Goal: Information Seeking & Learning: Learn about a topic

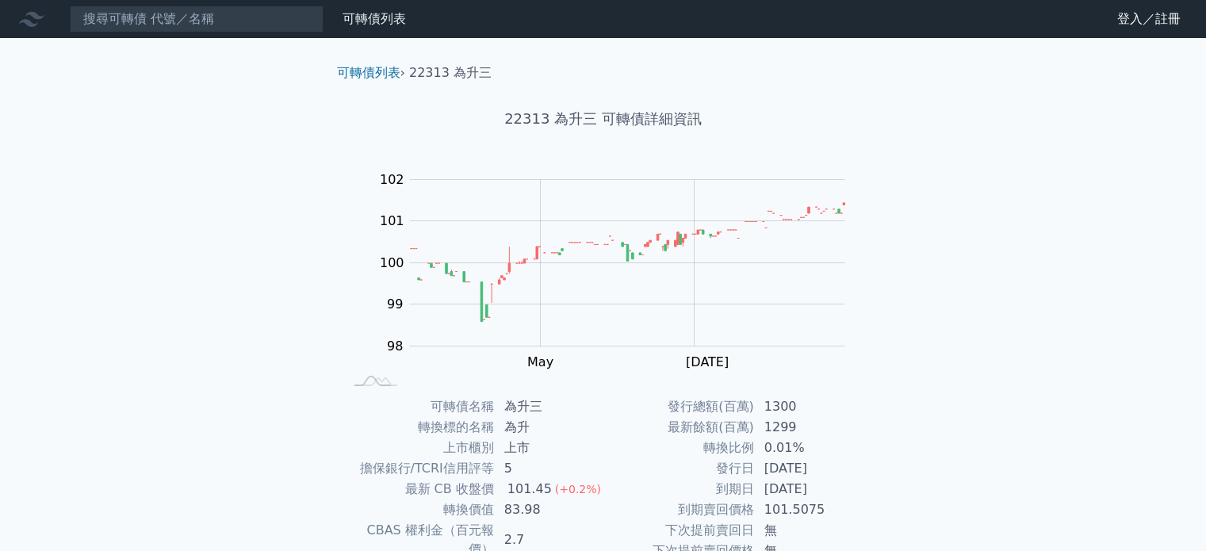
scroll to position [182, 0]
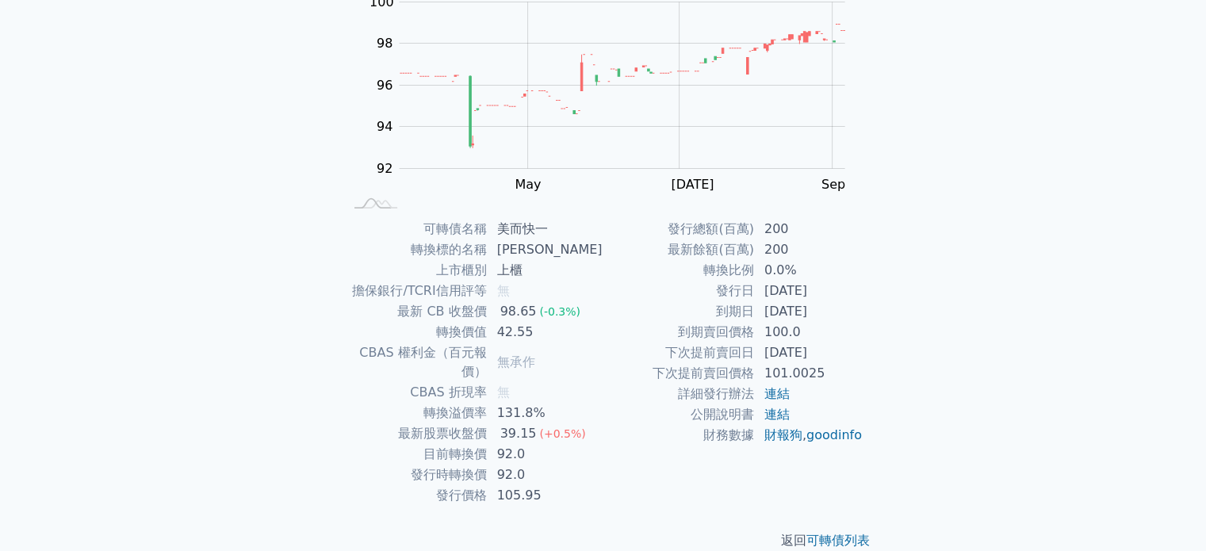
scroll to position [183, 0]
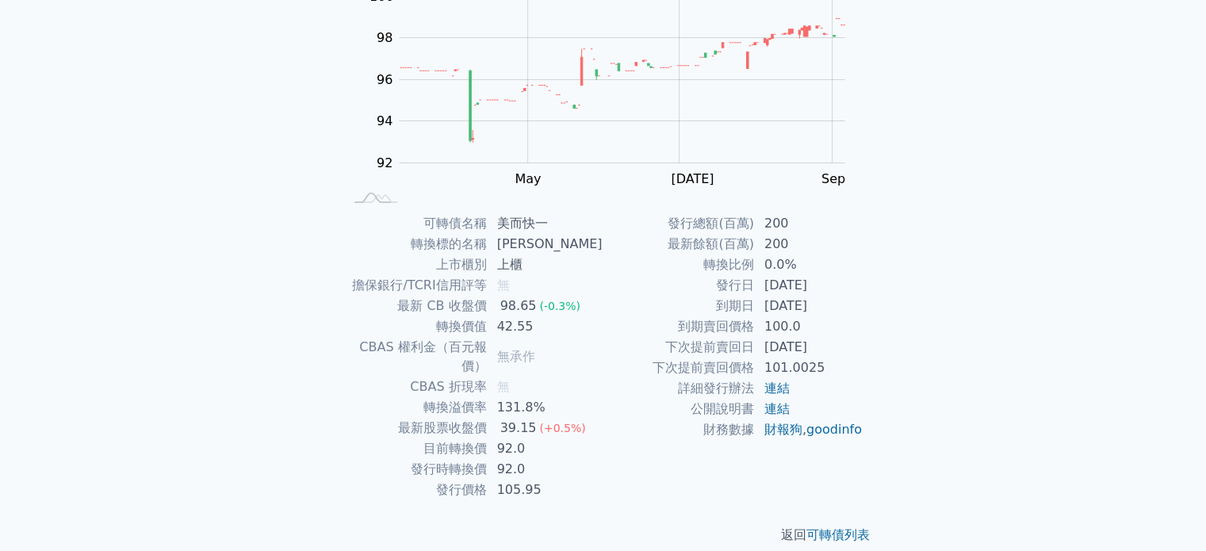
scroll to position [182, 0]
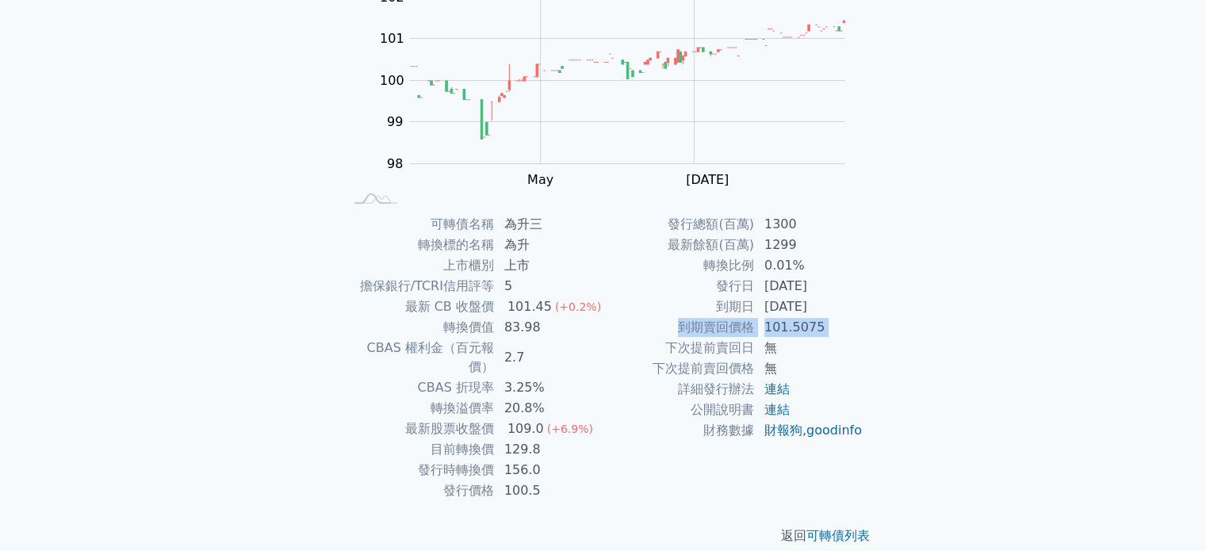
drag, startPoint x: 655, startPoint y: 349, endPoint x: 670, endPoint y: 319, distance: 33.7
click at [670, 319] on tbody "發行總額(百萬) 1300 最新餘額(百萬) 1299 轉換比例 0.01% 發行日 [DATE] 到期日 [DATE] 到期賣回價格 101.5075 下次…" at bounding box center [733, 327] width 260 height 227
drag, startPoint x: 434, startPoint y: 427, endPoint x: 541, endPoint y: 427, distance: 107.8
click at [541, 439] on tr "目前轉換價 129.8" at bounding box center [473, 449] width 260 height 21
drag, startPoint x: 422, startPoint y: 447, endPoint x: 554, endPoint y: 449, distance: 131.6
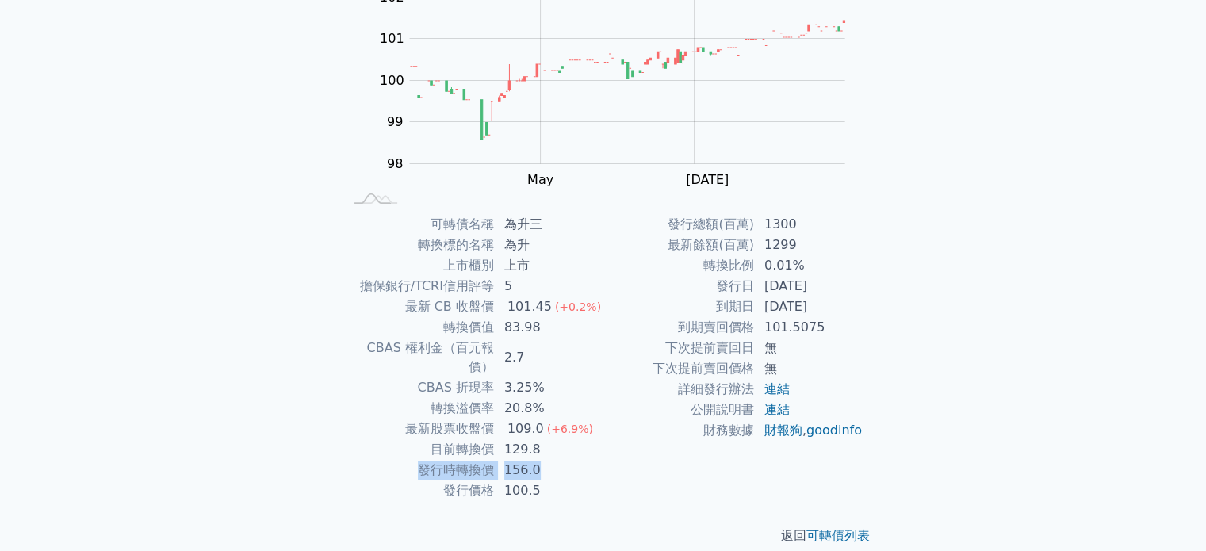
click at [554, 460] on tr "發行時轉換價 156.0" at bounding box center [473, 470] width 260 height 21
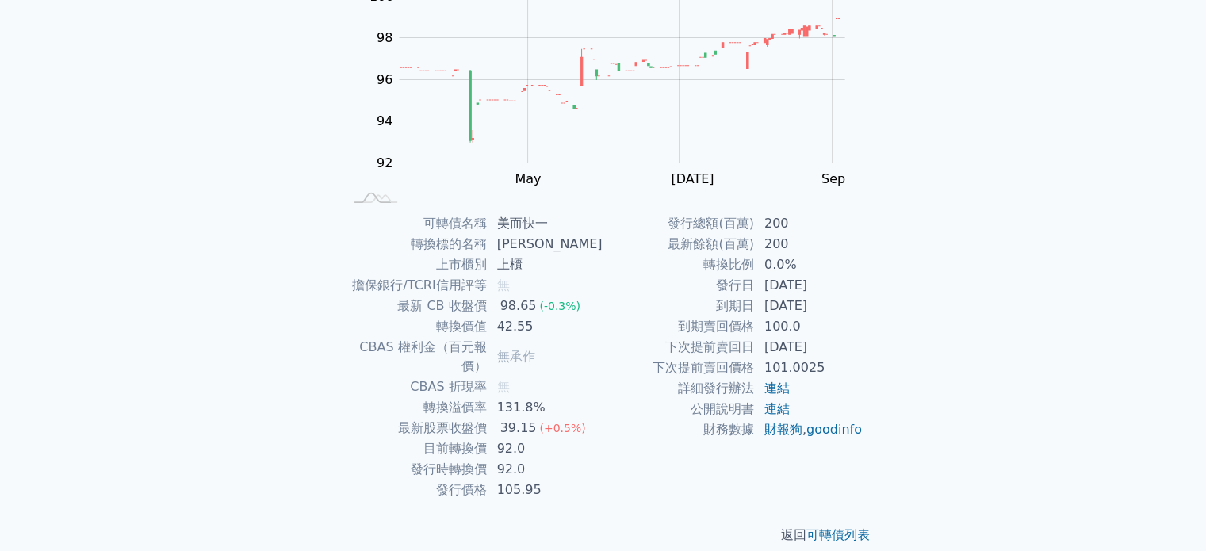
scroll to position [182, 0]
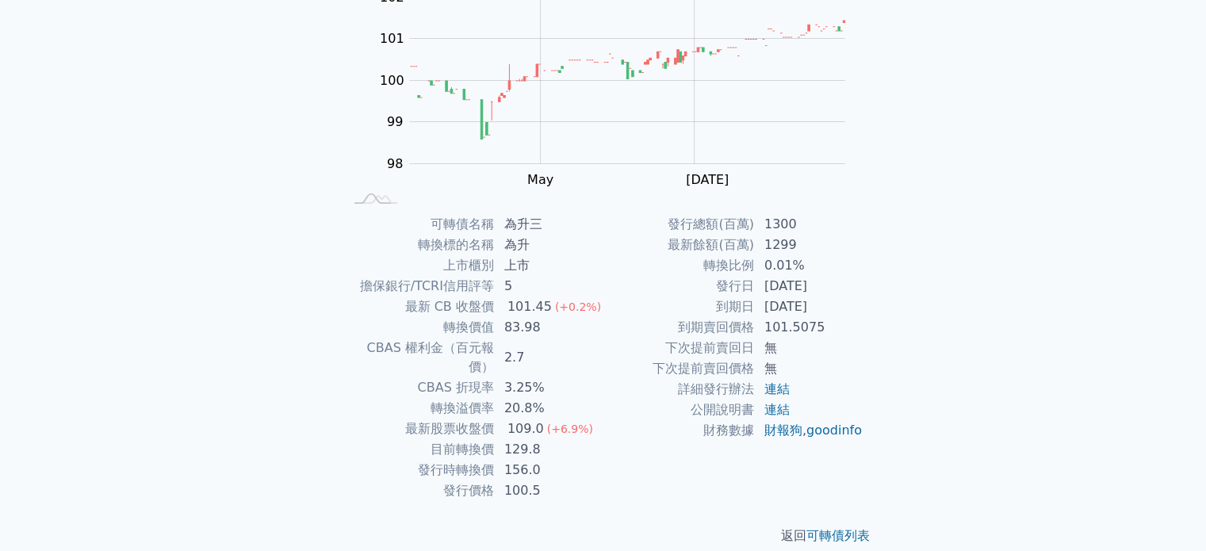
scroll to position [183, 0]
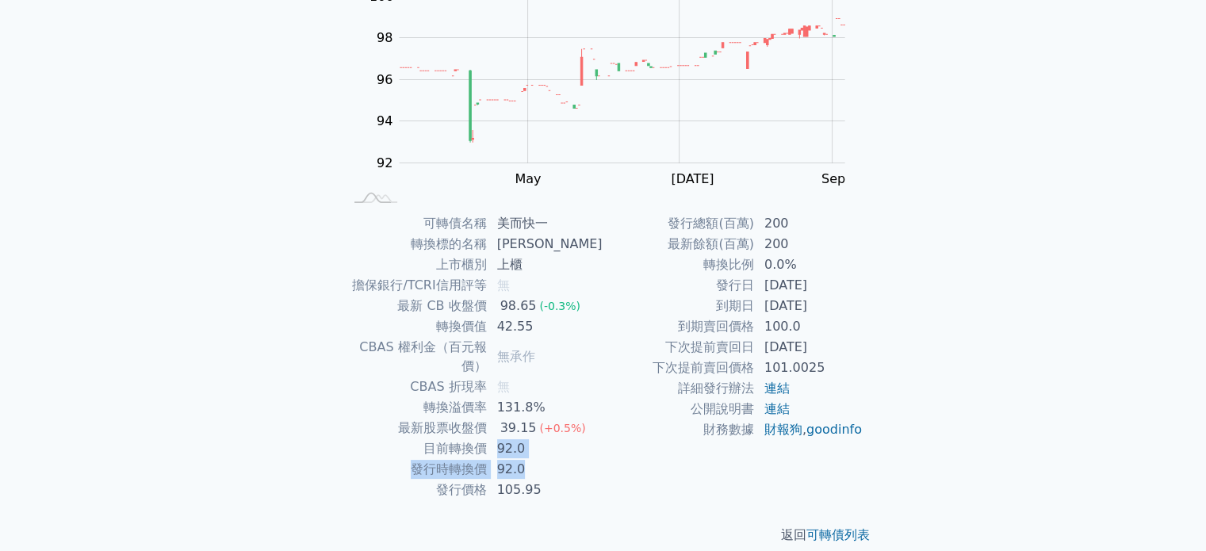
drag, startPoint x: 505, startPoint y: 427, endPoint x: 540, endPoint y: 455, distance: 44.6
click at [540, 455] on tbody "可轉債名稱 美而快一 轉換標的名稱 [PERSON_NAME] 上市櫃別 上櫃 擔保銀行/TCRI信用評等 無 最新 CB 收盤價 98.65 (-0.3%)…" at bounding box center [473, 356] width 260 height 287
click at [602, 459] on td "92.0" at bounding box center [545, 469] width 116 height 21
drag, startPoint x: 527, startPoint y: 472, endPoint x: 543, endPoint y: 472, distance: 15.9
click at [543, 480] on td "105.95" at bounding box center [545, 490] width 116 height 21
